Goal: Information Seeking & Learning: Learn about a topic

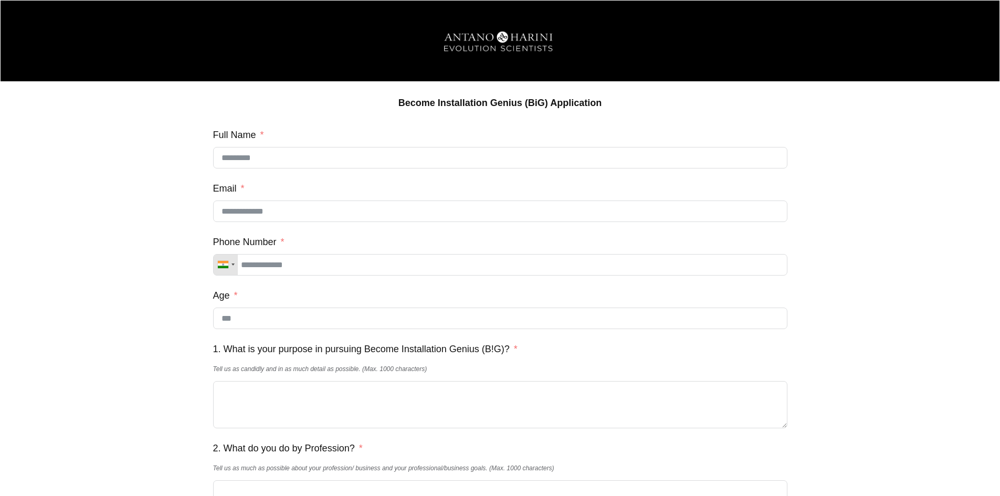
click at [514, 98] on strong "Become Installation Genius (BiG) Application" at bounding box center [499, 103] width 203 height 10
click at [490, 38] on img at bounding box center [500, 42] width 144 height 36
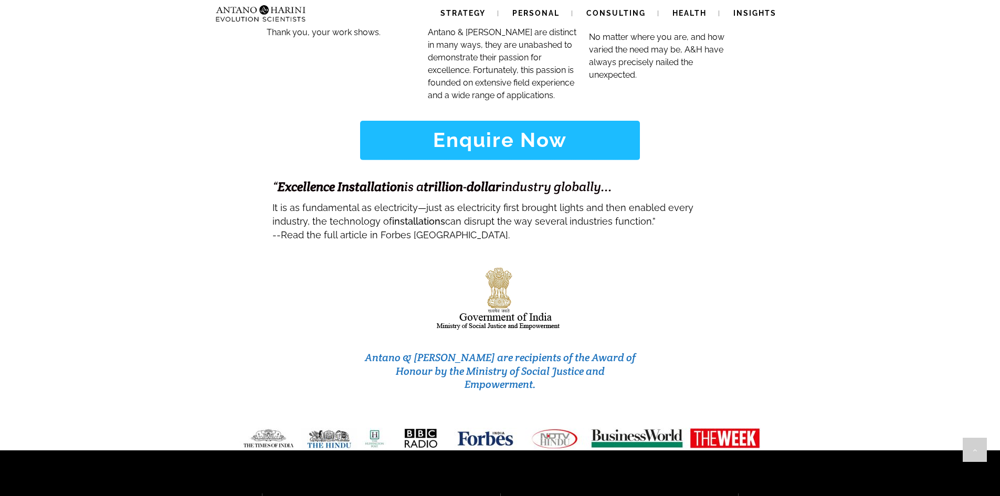
scroll to position [4399, 0]
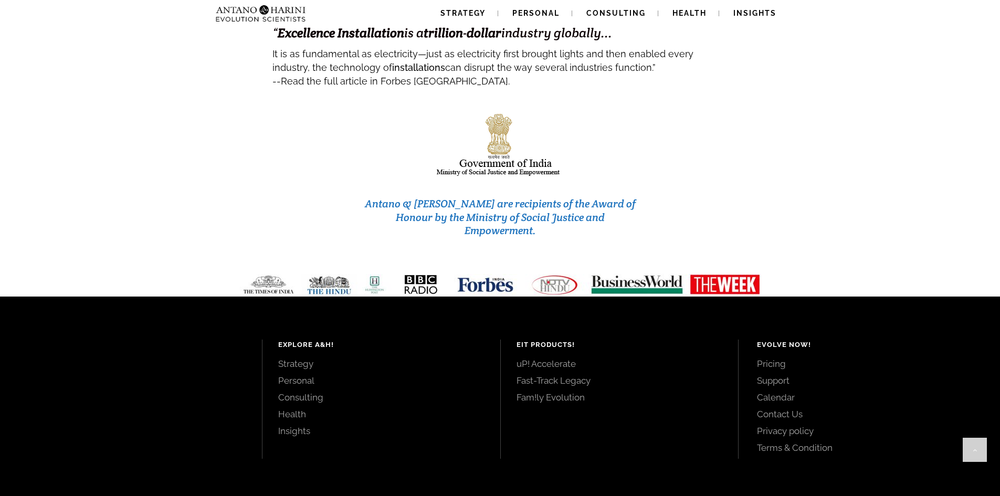
click at [564, 375] on link "Fast-Track Legacy" at bounding box center [619, 381] width 206 height 12
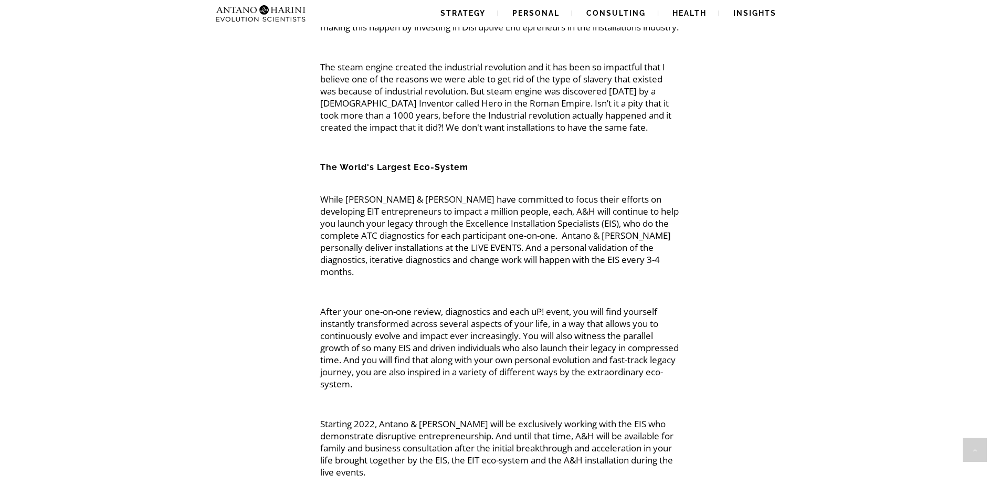
scroll to position [2459, 0]
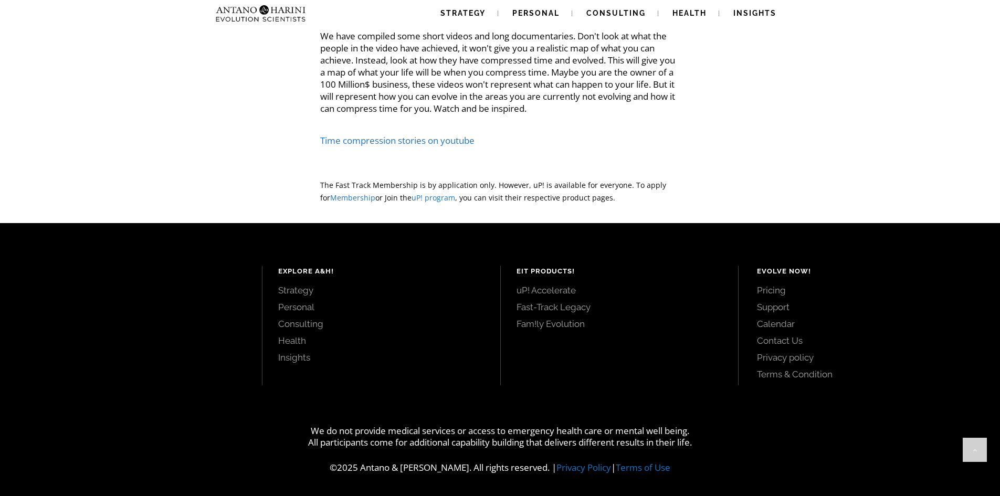
click at [306, 326] on link "Consulting" at bounding box center [381, 324] width 206 height 12
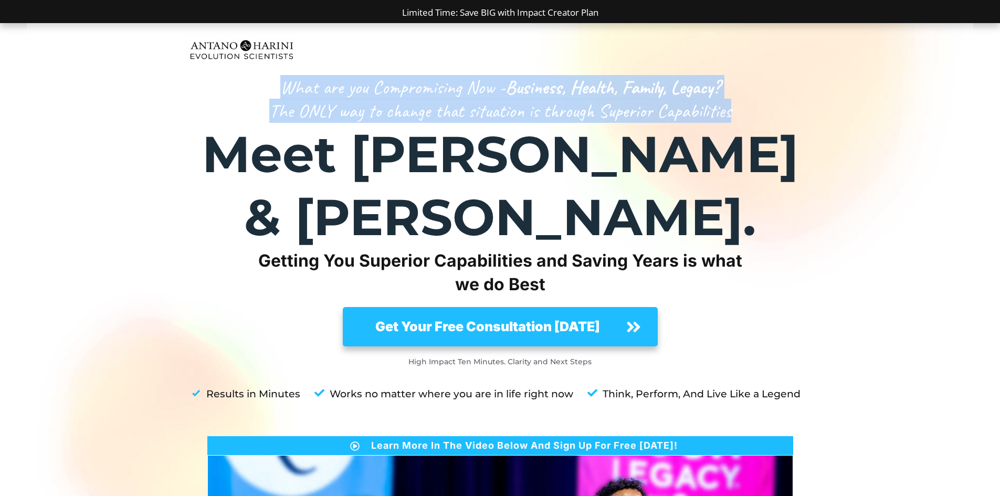
drag, startPoint x: 403, startPoint y: 99, endPoint x: 743, endPoint y: 105, distance: 340.1
click at [743, 105] on div "What are you Compromising Now - Business, Health, Family, Legacy? The ONLY way …" at bounding box center [500, 436] width 630 height 720
copy div "What are you Compromising Now - Business, Health, Family, Legacy? The ONLY way …"
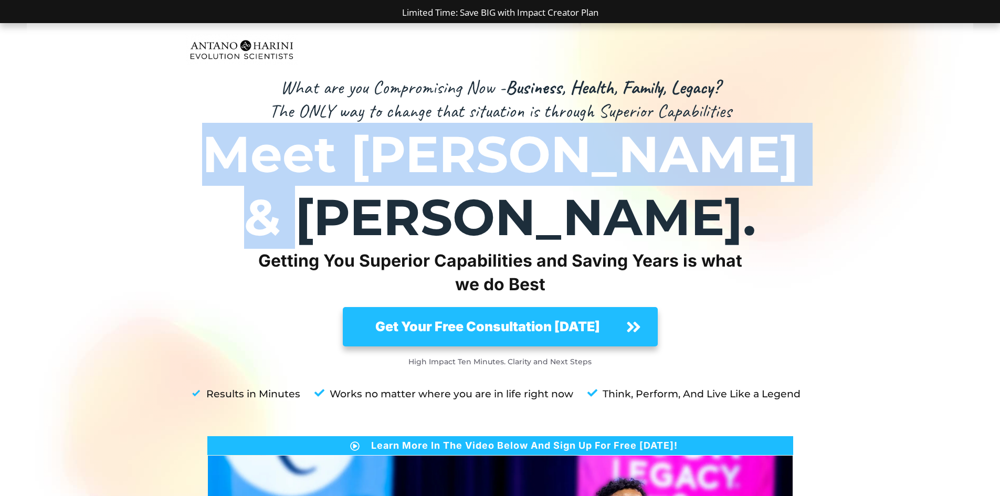
drag, startPoint x: 206, startPoint y: 160, endPoint x: 793, endPoint y: 174, distance: 587.3
click at [793, 174] on p "Meet [PERSON_NAME] & [PERSON_NAME]." at bounding box center [500, 186] width 629 height 126
copy strong "Meet [PERSON_NAME] & [PERSON_NAME]."
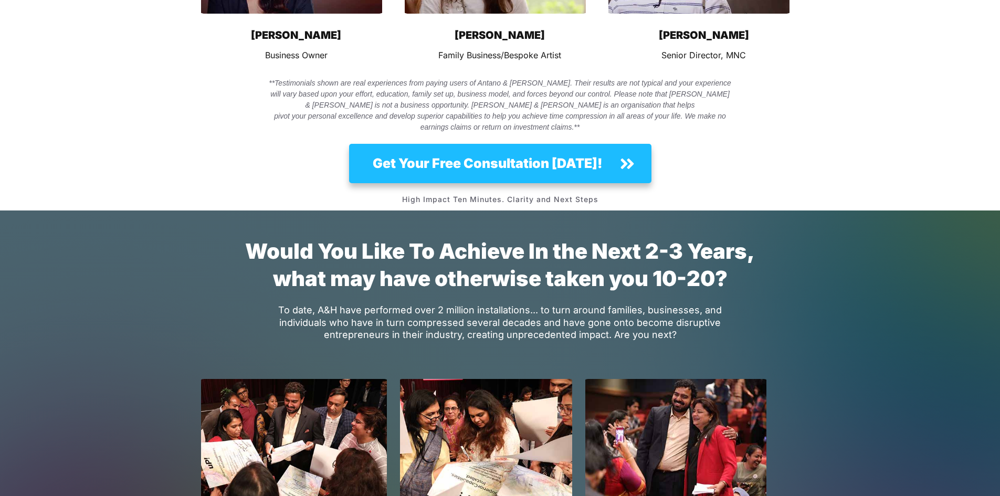
scroll to position [7748, 0]
